Goal: Transaction & Acquisition: Download file/media

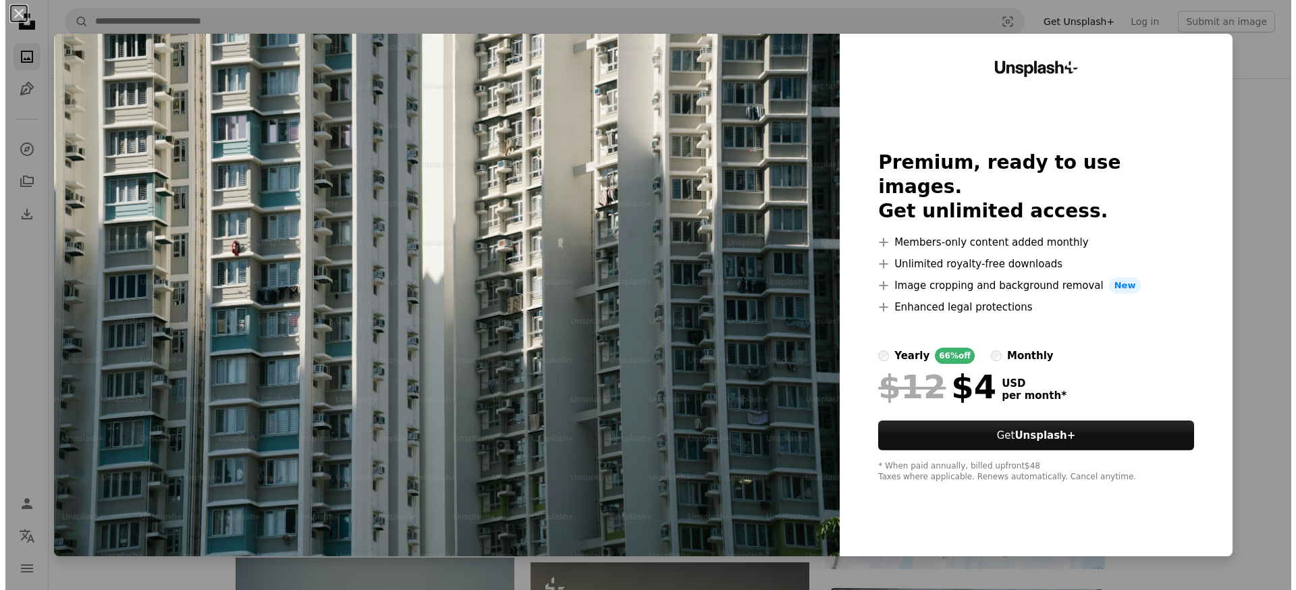
scroll to position [82, 0]
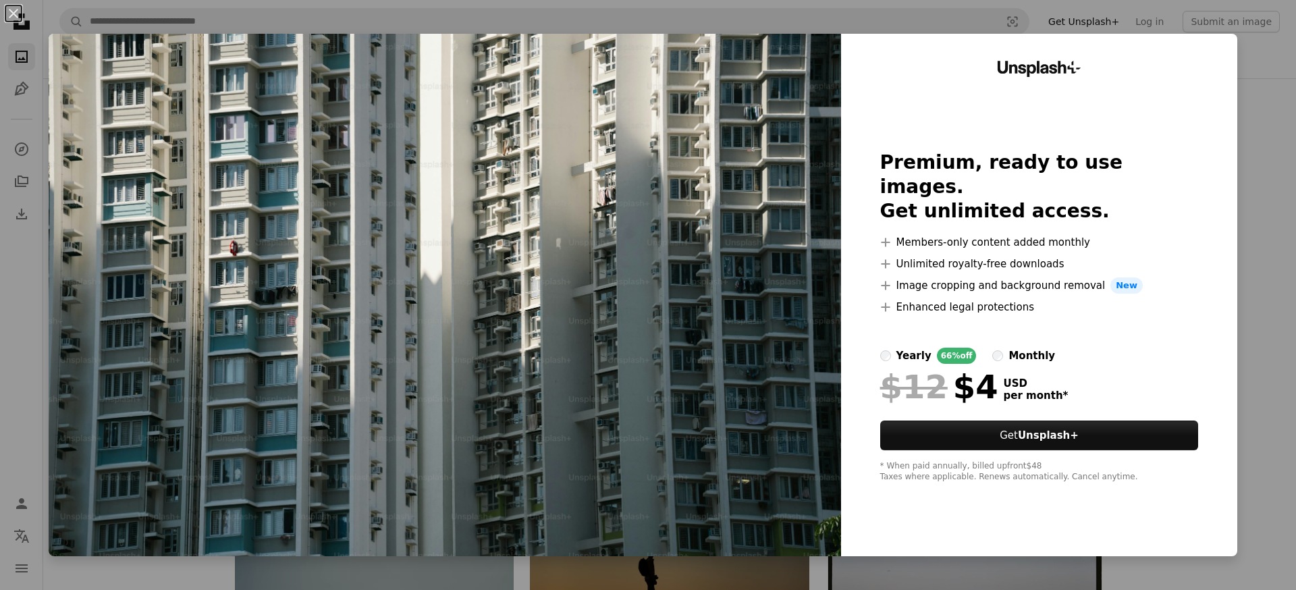
click at [1254, 72] on div "An X shape Unsplash+ Premium, ready to use images. Get unlimited access. A plus…" at bounding box center [648, 295] width 1296 height 590
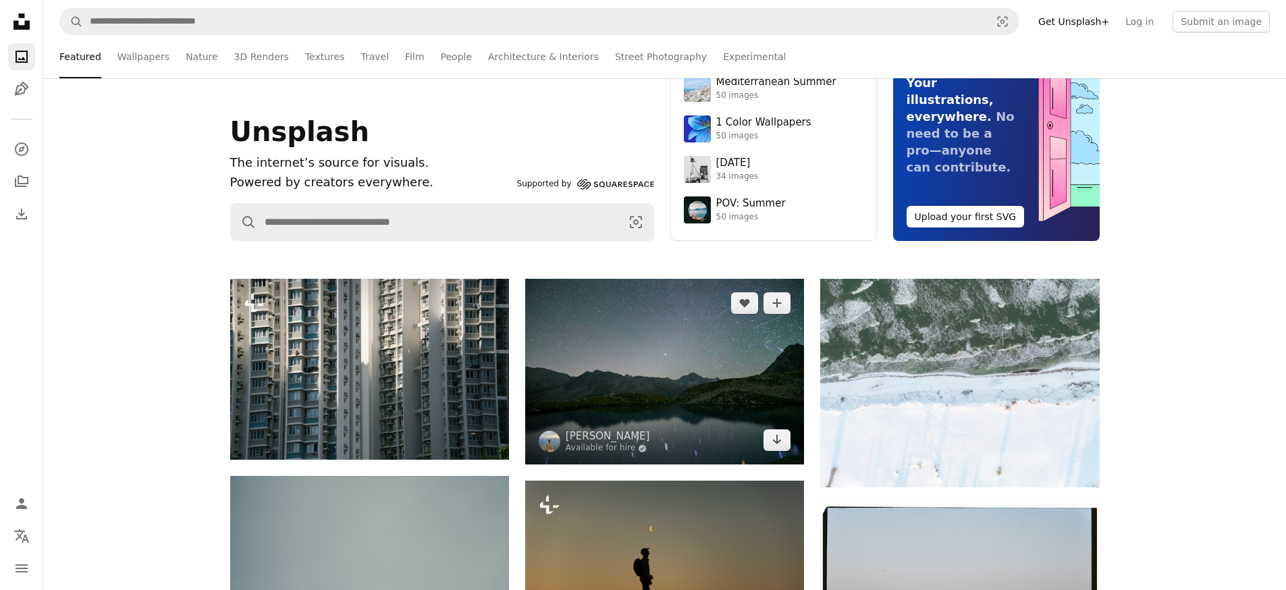
click at [637, 367] on img at bounding box center [664, 372] width 279 height 186
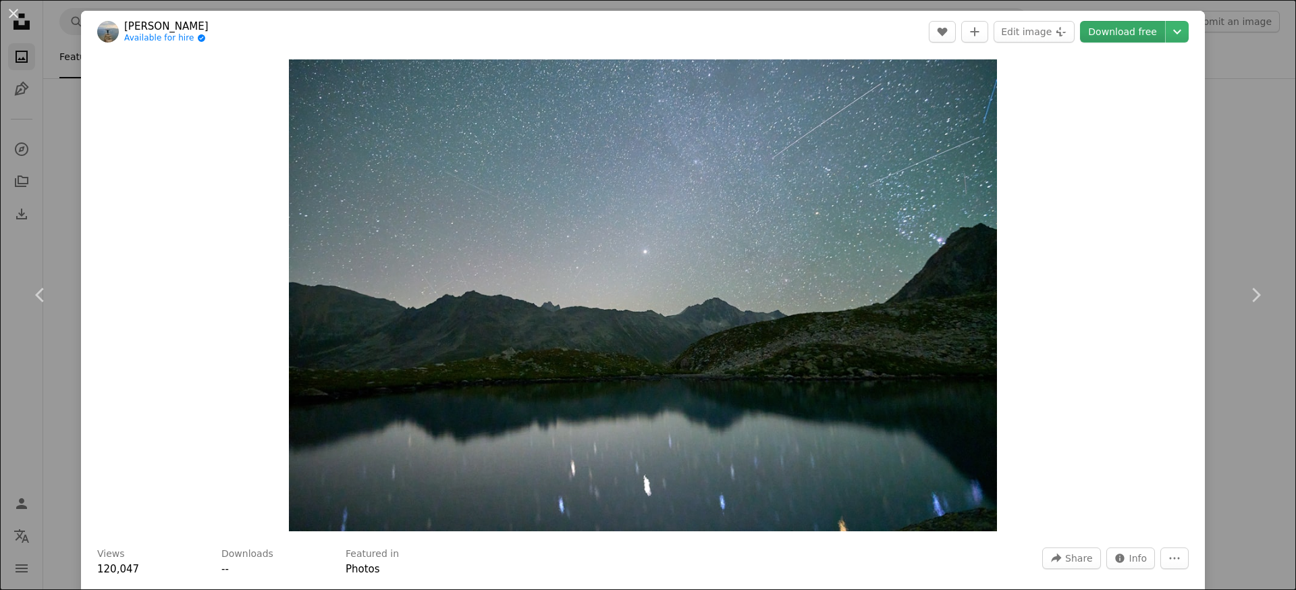
click at [1126, 33] on link "Download free" at bounding box center [1122, 32] width 85 height 22
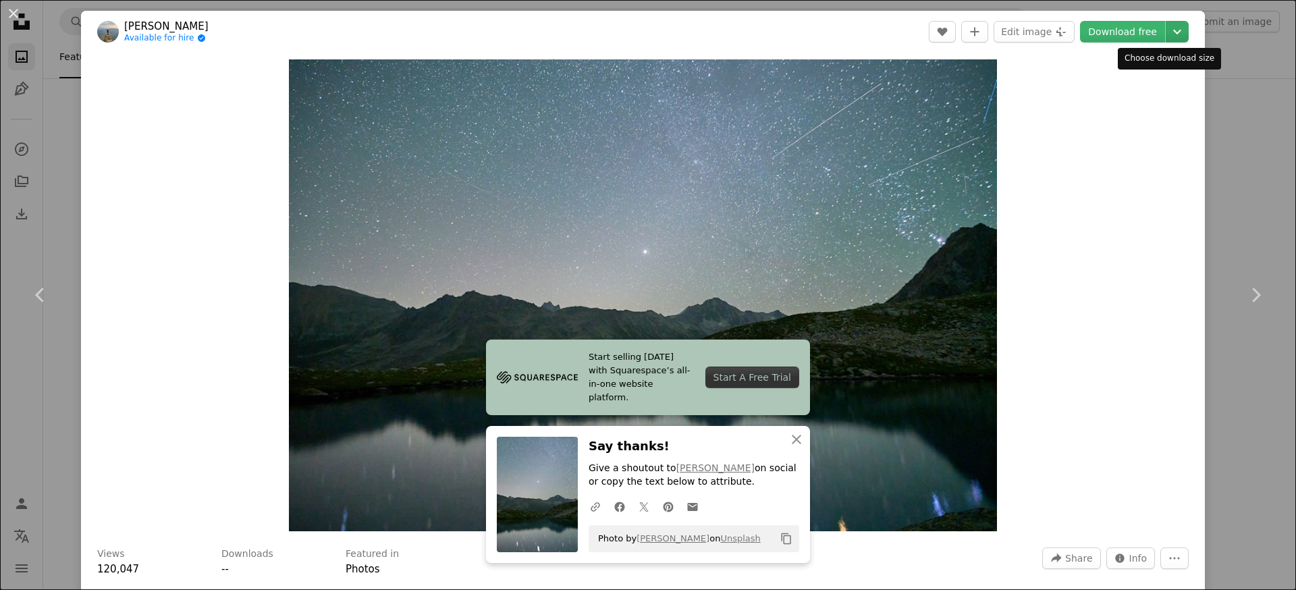
click at [1167, 26] on icon "Chevron down" at bounding box center [1178, 32] width 22 height 16
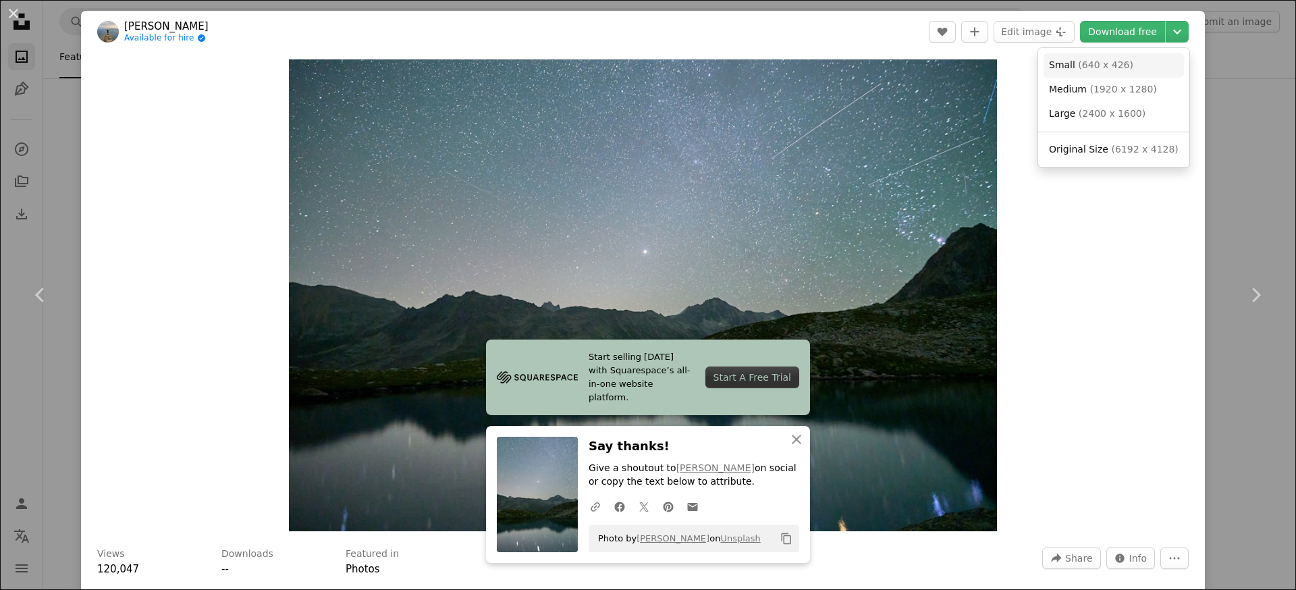
click at [1111, 59] on span "Small ( 640 x 426 )" at bounding box center [1091, 66] width 84 height 14
